Goal: Information Seeking & Learning: Compare options

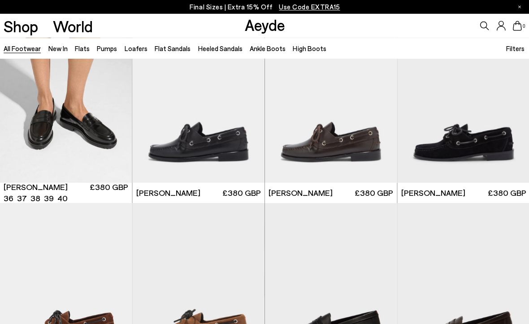
scroll to position [627, 0]
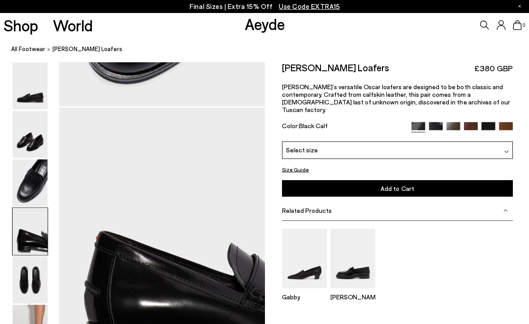
scroll to position [826, 0]
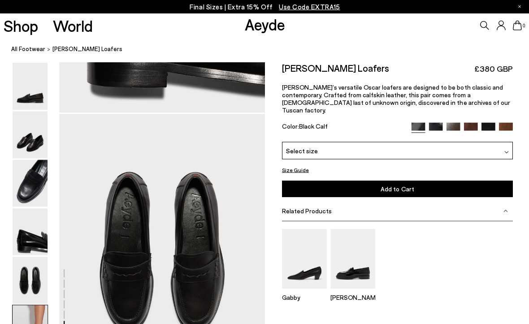
click at [32, 158] on div at bounding box center [30, 135] width 36 height 48
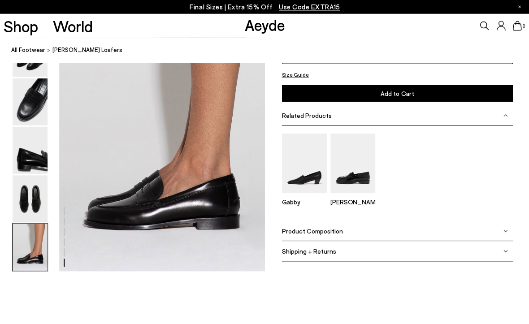
scroll to position [1437, 0]
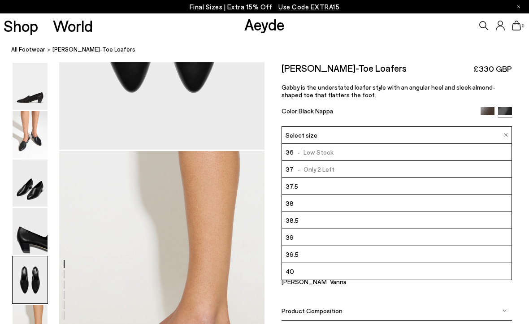
scroll to position [1275, 0]
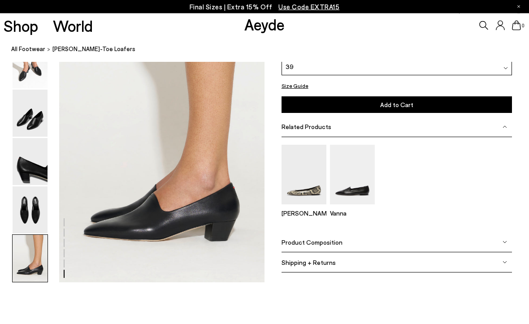
scroll to position [1442, 0]
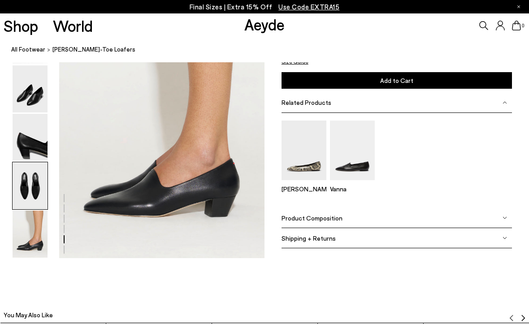
scroll to position [1275, 0]
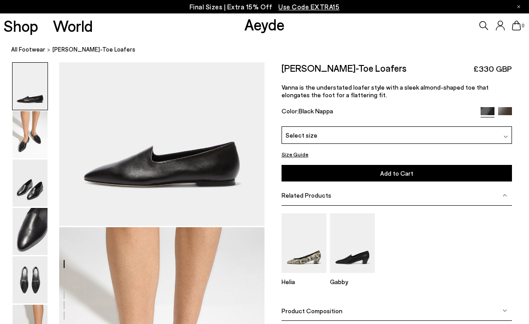
scroll to position [97, 0]
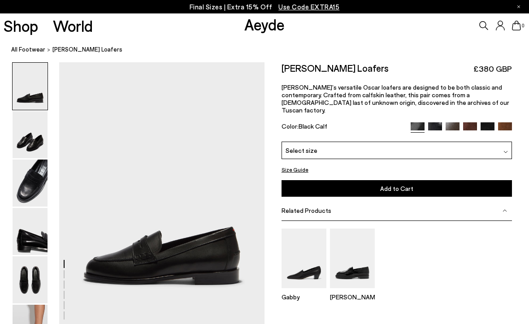
scroll to position [1370, 0]
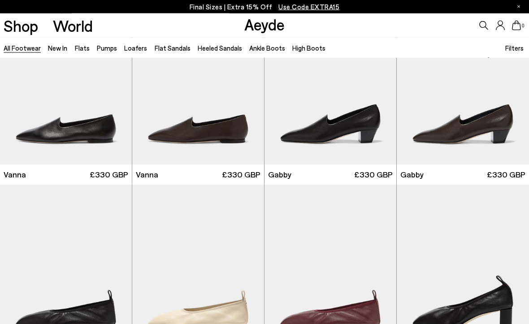
scroll to position [1547, 0]
